Goal: Navigation & Orientation: Find specific page/section

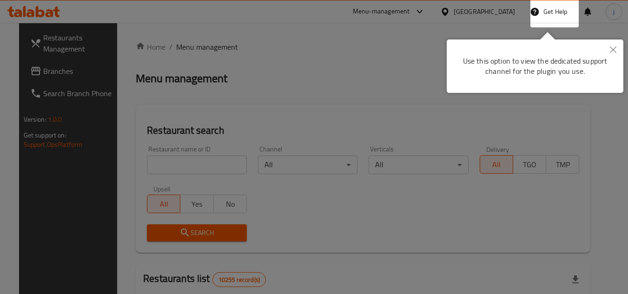
click at [615, 48] on icon "Close" at bounding box center [613, 49] width 7 height 7
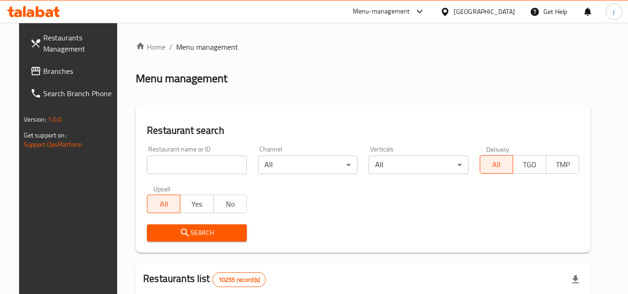
click at [507, 11] on div "[GEOGRAPHIC_DATA]" at bounding box center [483, 12] width 61 height 10
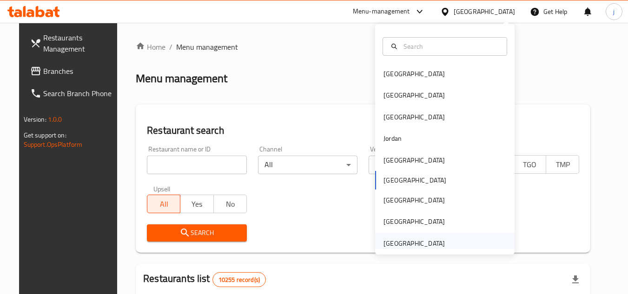
click at [431, 240] on div "[GEOGRAPHIC_DATA]" at bounding box center [413, 243] width 61 height 10
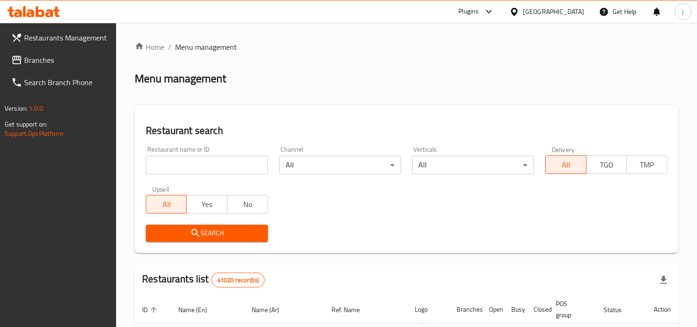
click at [490, 80] on div "Menu management" at bounding box center [407, 78] width 544 height 15
click at [22, 62] on span at bounding box center [17, 59] width 13 height 11
